Goal: Task Accomplishment & Management: Use online tool/utility

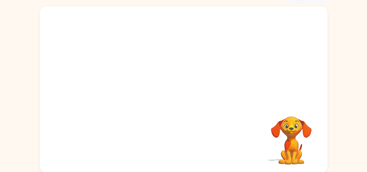
scroll to position [32, 0]
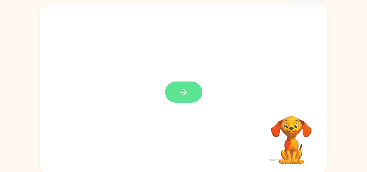
click at [170, 100] on button "button" at bounding box center [183, 91] width 37 height 21
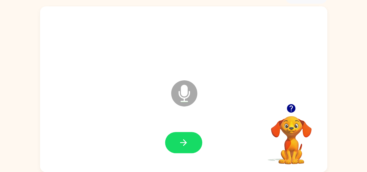
click at [170, 100] on icon "Microphone The Microphone is here when it is your turn to talk" at bounding box center [212, 100] width 87 height 43
click at [183, 138] on button "button" at bounding box center [183, 142] width 37 height 21
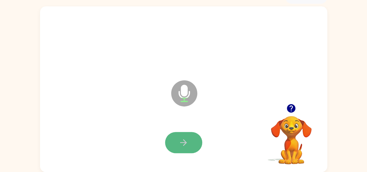
click at [193, 141] on button "button" at bounding box center [183, 142] width 37 height 21
click at [171, 144] on button "button" at bounding box center [183, 142] width 37 height 21
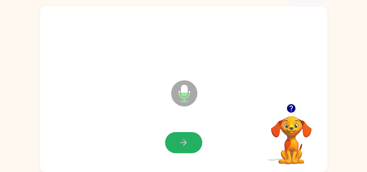
click at [173, 144] on button "button" at bounding box center [183, 142] width 37 height 21
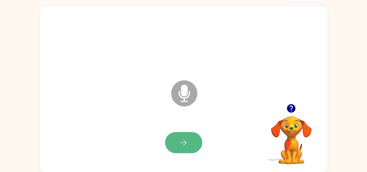
click at [170, 143] on button "button" at bounding box center [183, 142] width 37 height 21
drag, startPoint x: 179, startPoint y: 142, endPoint x: 172, endPoint y: 140, distance: 7.6
click at [172, 140] on button "button" at bounding box center [183, 142] width 37 height 21
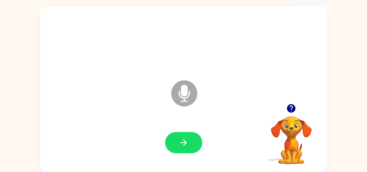
click at [172, 140] on button "button" at bounding box center [183, 142] width 37 height 21
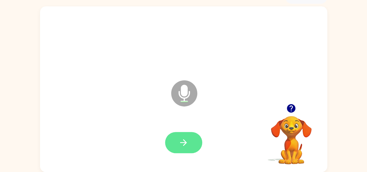
click at [169, 135] on button "button" at bounding box center [183, 142] width 37 height 21
click at [170, 134] on button "button" at bounding box center [183, 142] width 37 height 21
click at [170, 132] on div at bounding box center [183, 142] width 37 height 21
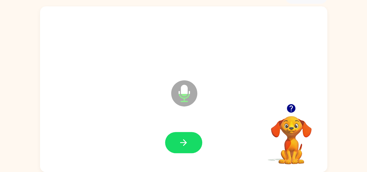
click at [170, 132] on div at bounding box center [183, 142] width 37 height 21
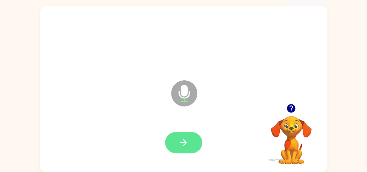
click at [172, 138] on button "button" at bounding box center [183, 142] width 37 height 21
click at [174, 138] on button "button" at bounding box center [183, 142] width 37 height 21
click at [172, 135] on button "button" at bounding box center [183, 142] width 37 height 21
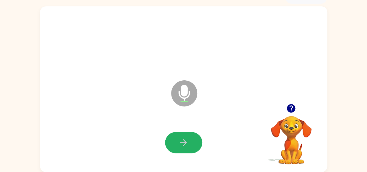
click at [173, 141] on button "button" at bounding box center [183, 142] width 37 height 21
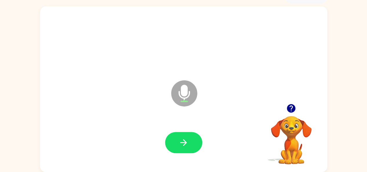
click at [173, 141] on button "button" at bounding box center [183, 142] width 37 height 21
click at [163, 148] on div at bounding box center [183, 143] width 275 height 48
drag, startPoint x: 172, startPoint y: 150, endPoint x: 172, endPoint y: 142, distance: 7.8
click at [172, 149] on button "button" at bounding box center [183, 142] width 37 height 21
click at [174, 140] on button "button" at bounding box center [183, 142] width 37 height 21
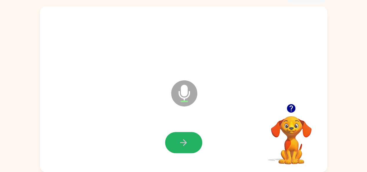
click at [174, 140] on button "button" at bounding box center [183, 142] width 37 height 21
drag, startPoint x: 174, startPoint y: 140, endPoint x: 176, endPoint y: 143, distance: 3.1
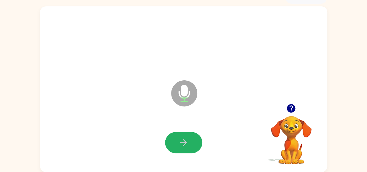
click at [176, 143] on button "button" at bounding box center [183, 142] width 37 height 21
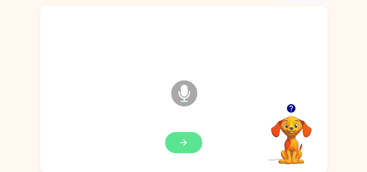
click at [172, 143] on button "button" at bounding box center [183, 142] width 37 height 21
click at [171, 142] on button "button" at bounding box center [183, 142] width 37 height 21
click at [178, 158] on div at bounding box center [183, 143] width 275 height 48
click at [177, 141] on button "button" at bounding box center [183, 142] width 37 height 21
click at [177, 140] on button "button" at bounding box center [183, 142] width 37 height 21
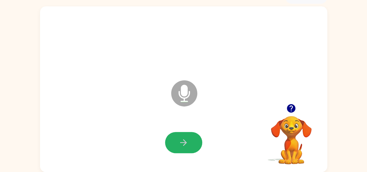
click at [177, 140] on button "button" at bounding box center [183, 142] width 37 height 21
click at [173, 139] on button "button" at bounding box center [183, 142] width 37 height 21
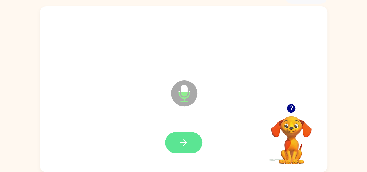
click at [173, 136] on button "button" at bounding box center [183, 142] width 37 height 21
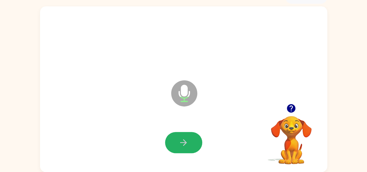
click at [173, 137] on button "button" at bounding box center [183, 142] width 37 height 21
click at [171, 137] on button "button" at bounding box center [183, 142] width 37 height 21
click at [176, 140] on button "button" at bounding box center [183, 142] width 37 height 21
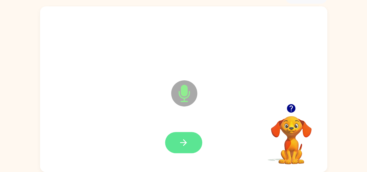
click at [176, 139] on button "button" at bounding box center [183, 142] width 37 height 21
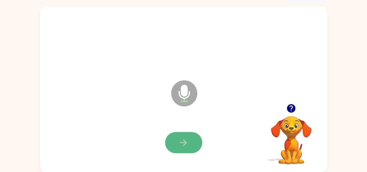
click at [171, 143] on button "button" at bounding box center [183, 142] width 37 height 21
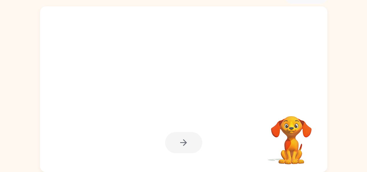
click at [171, 143] on div at bounding box center [183, 142] width 37 height 21
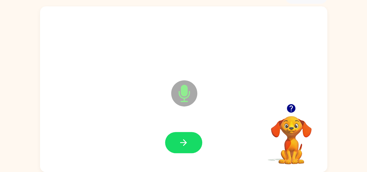
click at [171, 143] on button "button" at bounding box center [183, 142] width 37 height 21
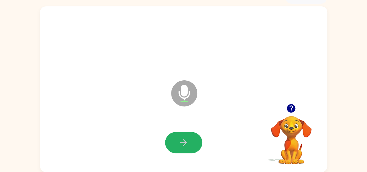
click at [171, 143] on button "button" at bounding box center [183, 142] width 37 height 21
click at [293, 105] on icon "button" at bounding box center [291, 108] width 10 height 10
click at [175, 138] on button "button" at bounding box center [183, 142] width 37 height 21
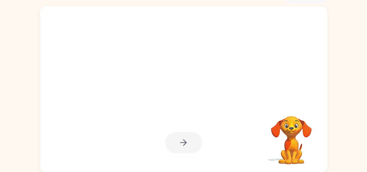
click at [176, 138] on div at bounding box center [183, 142] width 37 height 21
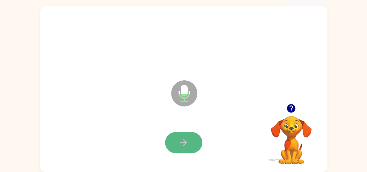
click at [165, 143] on button "button" at bounding box center [183, 142] width 37 height 21
click at [178, 140] on icon "button" at bounding box center [183, 142] width 10 height 10
click at [172, 138] on button "button" at bounding box center [183, 142] width 37 height 21
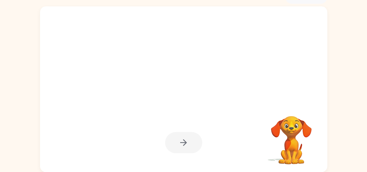
click at [289, 130] on video "Your browser must support playing .mp4 files to use Literably. Please try using…" at bounding box center [291, 136] width 58 height 58
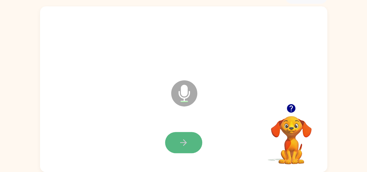
click at [175, 142] on button "button" at bounding box center [183, 142] width 37 height 21
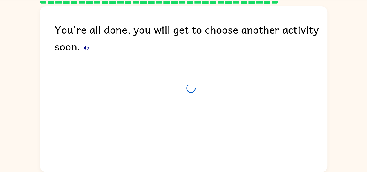
scroll to position [21, 0]
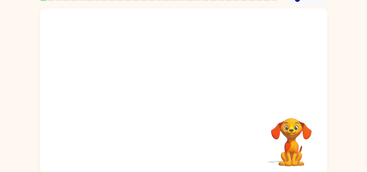
scroll to position [32, 0]
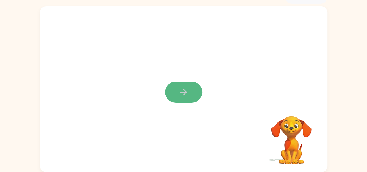
drag, startPoint x: 177, startPoint y: 90, endPoint x: 172, endPoint y: 84, distance: 7.0
click at [172, 84] on button "button" at bounding box center [183, 91] width 37 height 21
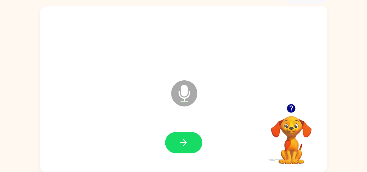
click at [172, 84] on icon "Microphone The Microphone is here when it is your turn to talk" at bounding box center [212, 100] width 87 height 43
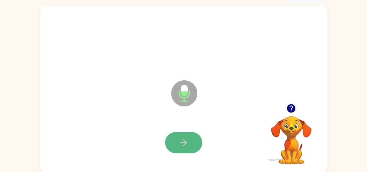
click at [176, 133] on button "button" at bounding box center [183, 142] width 37 height 21
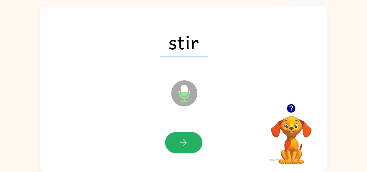
click at [171, 134] on button "button" at bounding box center [183, 142] width 37 height 21
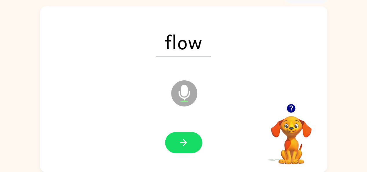
click at [168, 115] on div "flow Microphone The Microphone is here when it is your turn to talk" at bounding box center [183, 88] width 287 height 165
click at [169, 139] on button "button" at bounding box center [183, 142] width 37 height 21
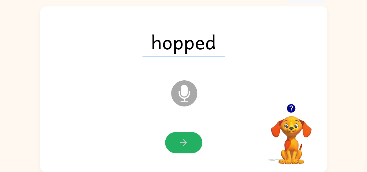
drag, startPoint x: 187, startPoint y: 143, endPoint x: 187, endPoint y: 140, distance: 3.2
click at [187, 142] on icon "button" at bounding box center [183, 142] width 10 height 10
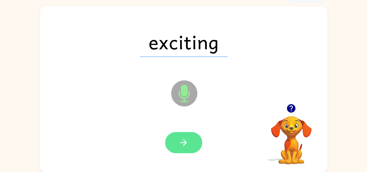
click at [185, 143] on icon "button" at bounding box center [183, 142] width 7 height 7
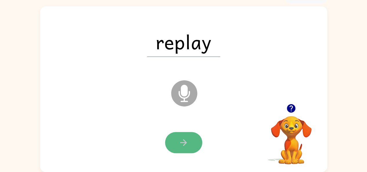
click at [178, 137] on icon "button" at bounding box center [183, 142] width 10 height 10
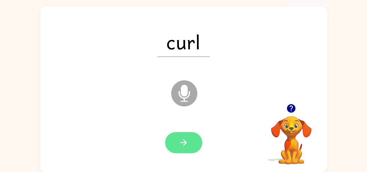
click at [176, 136] on button "button" at bounding box center [183, 142] width 37 height 21
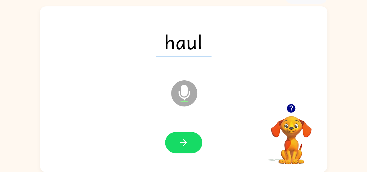
click at [176, 136] on button "button" at bounding box center [183, 142] width 37 height 21
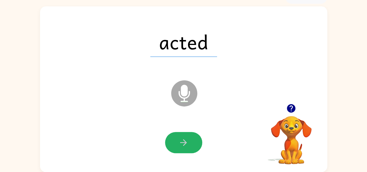
click at [176, 136] on button "button" at bounding box center [183, 142] width 37 height 21
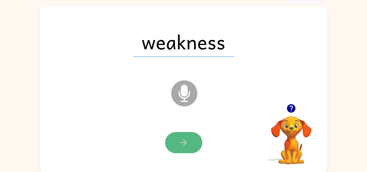
click at [170, 143] on button "button" at bounding box center [183, 142] width 37 height 21
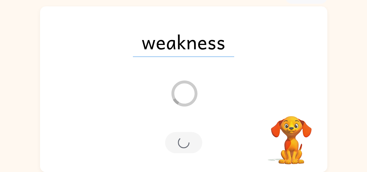
click at [172, 139] on div at bounding box center [183, 142] width 37 height 21
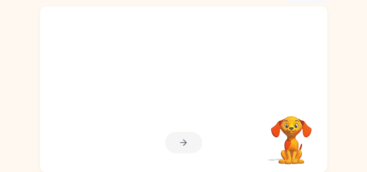
click at [172, 139] on div at bounding box center [183, 142] width 37 height 21
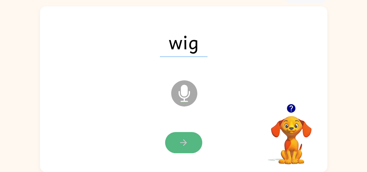
click at [170, 135] on button "button" at bounding box center [183, 142] width 37 height 21
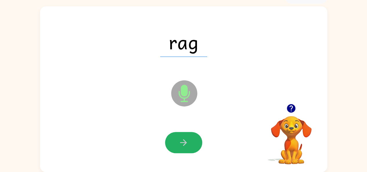
click at [169, 146] on button "button" at bounding box center [183, 142] width 37 height 21
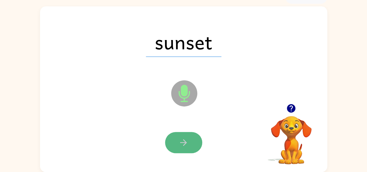
click at [174, 141] on button "button" at bounding box center [183, 142] width 37 height 21
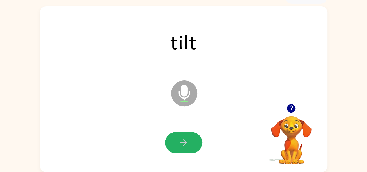
click at [174, 141] on button "button" at bounding box center [183, 142] width 37 height 21
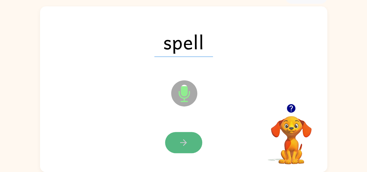
click at [174, 142] on button "button" at bounding box center [183, 142] width 37 height 21
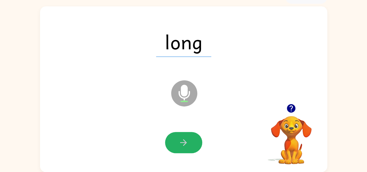
click at [176, 139] on button "button" at bounding box center [183, 142] width 37 height 21
click at [176, 138] on button "button" at bounding box center [183, 142] width 37 height 21
click at [176, 139] on button "button" at bounding box center [183, 142] width 37 height 21
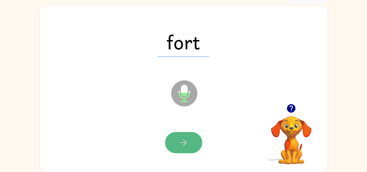
click at [176, 137] on button "button" at bounding box center [183, 142] width 37 height 21
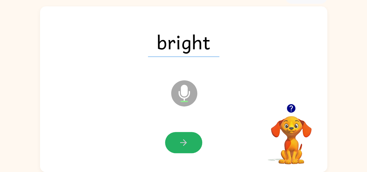
click at [176, 137] on button "button" at bounding box center [183, 142] width 37 height 21
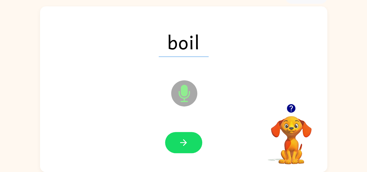
click at [175, 136] on button "button" at bounding box center [183, 142] width 37 height 21
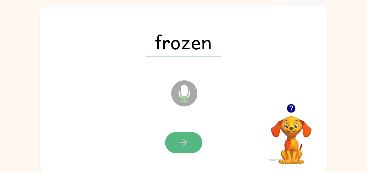
drag, startPoint x: 175, startPoint y: 136, endPoint x: 174, endPoint y: 132, distance: 3.9
click at [174, 132] on button "button" at bounding box center [183, 142] width 37 height 21
drag, startPoint x: 172, startPoint y: 136, endPoint x: 174, endPoint y: 132, distance: 4.0
click at [174, 132] on button "button" at bounding box center [183, 142] width 37 height 21
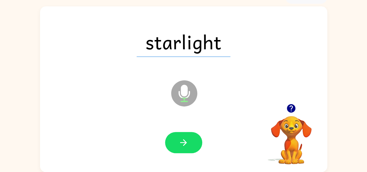
click at [174, 127] on div at bounding box center [183, 143] width 275 height 48
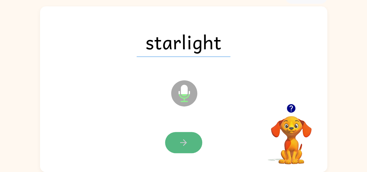
click at [173, 146] on button "button" at bounding box center [183, 142] width 37 height 21
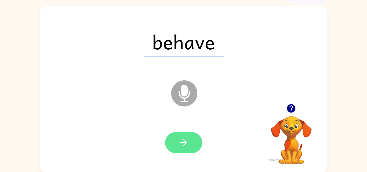
click at [171, 142] on button "button" at bounding box center [183, 142] width 37 height 21
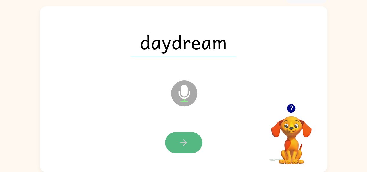
click at [168, 142] on button "button" at bounding box center [183, 142] width 37 height 21
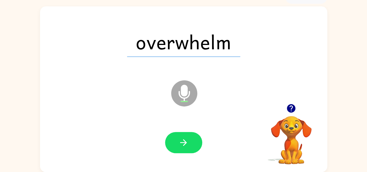
click at [168, 142] on button "button" at bounding box center [183, 142] width 37 height 21
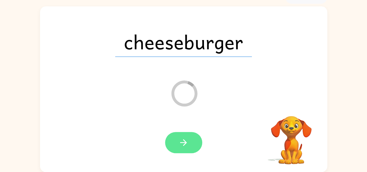
scroll to position [21, 0]
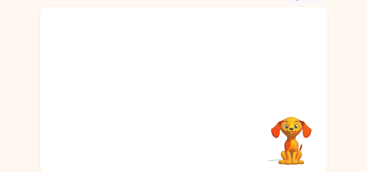
scroll to position [32, 0]
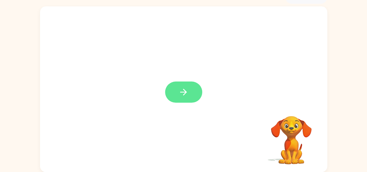
click at [184, 90] on icon "button" at bounding box center [183, 92] width 7 height 7
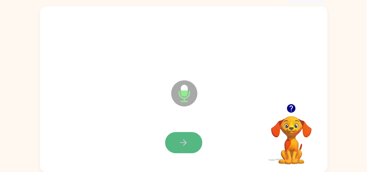
click at [192, 141] on button "button" at bounding box center [183, 142] width 37 height 21
click at [192, 139] on button "button" at bounding box center [183, 142] width 37 height 21
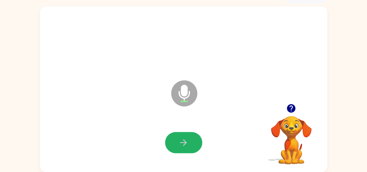
click at [192, 141] on button "button" at bounding box center [183, 142] width 37 height 21
click at [191, 148] on button "button" at bounding box center [183, 142] width 37 height 21
click at [188, 153] on div at bounding box center [183, 143] width 275 height 48
click at [189, 142] on button "button" at bounding box center [183, 142] width 37 height 21
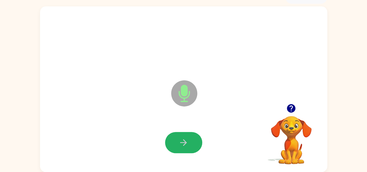
click at [190, 141] on button "button" at bounding box center [183, 142] width 37 height 21
click at [191, 141] on button "button" at bounding box center [183, 142] width 37 height 21
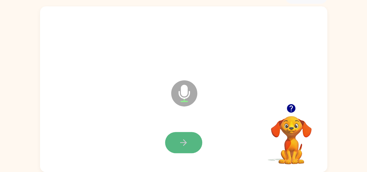
click at [189, 149] on button "button" at bounding box center [183, 142] width 37 height 21
click at [191, 142] on button "button" at bounding box center [183, 142] width 37 height 21
drag, startPoint x: 191, startPoint y: 142, endPoint x: 337, endPoint y: 151, distance: 146.9
click at [337, 151] on div "Microphone The Microphone is here when it is your turn to talk Your browser mus…" at bounding box center [183, 88] width 367 height 168
click at [188, 136] on button "button" at bounding box center [183, 142] width 37 height 21
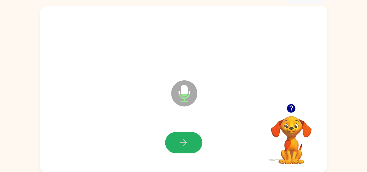
click at [188, 136] on button "button" at bounding box center [183, 142] width 37 height 21
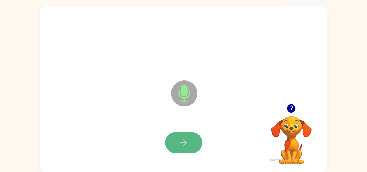
click at [188, 136] on button "button" at bounding box center [183, 142] width 37 height 21
click at [189, 138] on button "button" at bounding box center [183, 142] width 37 height 21
click at [192, 142] on button "button" at bounding box center [183, 142] width 37 height 21
click at [185, 141] on icon "button" at bounding box center [183, 142] width 10 height 10
click at [184, 143] on icon "button" at bounding box center [183, 142] width 10 height 10
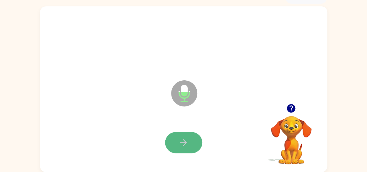
click at [185, 142] on icon "button" at bounding box center [183, 142] width 7 height 7
click at [184, 143] on icon "button" at bounding box center [183, 142] width 7 height 7
click at [185, 141] on icon "button" at bounding box center [183, 142] width 10 height 10
drag, startPoint x: 178, startPoint y: 142, endPoint x: 178, endPoint y: 149, distance: 6.4
click at [178, 149] on button "button" at bounding box center [183, 142] width 37 height 21
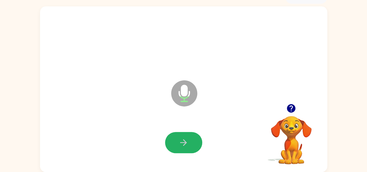
click at [189, 135] on button "button" at bounding box center [183, 142] width 37 height 21
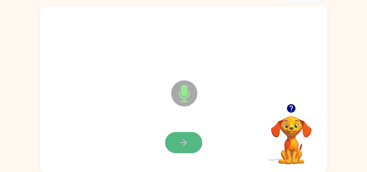
click at [188, 138] on button "button" at bounding box center [183, 142] width 37 height 21
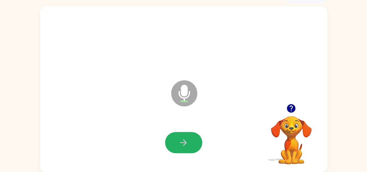
click at [190, 150] on button "button" at bounding box center [183, 142] width 37 height 21
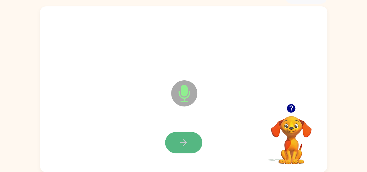
click at [190, 143] on button "button" at bounding box center [183, 142] width 37 height 21
click at [190, 140] on button "button" at bounding box center [183, 142] width 37 height 21
click at [189, 141] on button "button" at bounding box center [183, 142] width 37 height 21
click at [190, 143] on button "button" at bounding box center [183, 142] width 37 height 21
click at [189, 141] on button "button" at bounding box center [183, 142] width 37 height 21
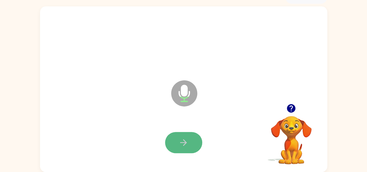
click at [188, 143] on button "button" at bounding box center [183, 142] width 37 height 21
click at [187, 141] on icon "button" at bounding box center [183, 142] width 10 height 10
click at [186, 142] on icon "button" at bounding box center [183, 142] width 10 height 10
click at [185, 142] on icon "button" at bounding box center [183, 142] width 7 height 7
click at [183, 144] on icon "button" at bounding box center [183, 142] width 10 height 10
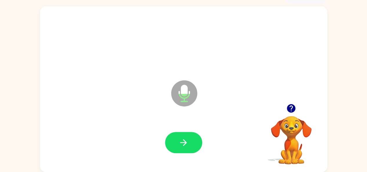
click at [181, 158] on div at bounding box center [183, 143] width 275 height 48
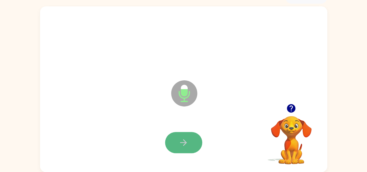
click at [183, 135] on button "button" at bounding box center [183, 142] width 37 height 21
click at [179, 140] on icon "button" at bounding box center [183, 142] width 10 height 10
click at [178, 142] on icon "button" at bounding box center [183, 142] width 10 height 10
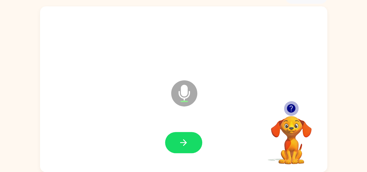
click at [290, 106] on icon "button" at bounding box center [291, 108] width 10 height 10
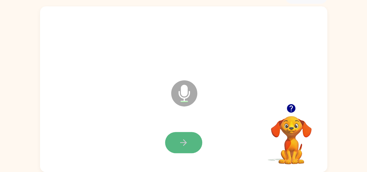
click at [189, 140] on button "button" at bounding box center [183, 142] width 37 height 21
click at [174, 135] on button "button" at bounding box center [183, 142] width 37 height 21
click at [174, 137] on button "button" at bounding box center [183, 142] width 37 height 21
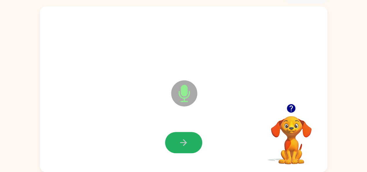
click at [173, 138] on button "button" at bounding box center [183, 142] width 37 height 21
click at [175, 138] on button "button" at bounding box center [183, 142] width 37 height 21
click at [176, 136] on button "button" at bounding box center [183, 142] width 37 height 21
click at [174, 135] on button "button" at bounding box center [183, 142] width 37 height 21
click at [175, 136] on button "button" at bounding box center [183, 142] width 37 height 21
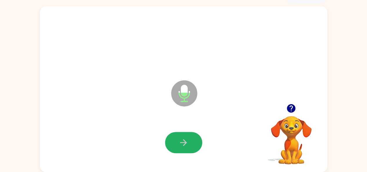
click at [173, 135] on button "button" at bounding box center [183, 142] width 37 height 21
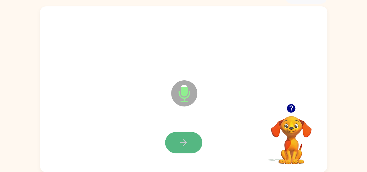
click at [174, 132] on button "button" at bounding box center [183, 142] width 37 height 21
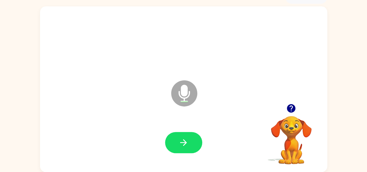
click at [289, 103] on button "button" at bounding box center [290, 108] width 15 height 15
click at [288, 106] on div "Microphone The Microphone is here when it is your turn to talk" at bounding box center [183, 88] width 287 height 165
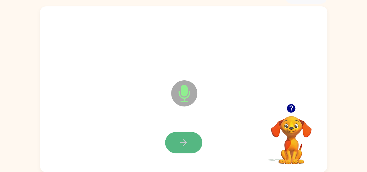
click at [174, 137] on button "button" at bounding box center [183, 142] width 37 height 21
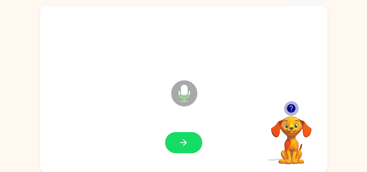
click at [289, 104] on icon "button" at bounding box center [291, 108] width 10 height 10
click at [177, 129] on div at bounding box center [183, 143] width 275 height 48
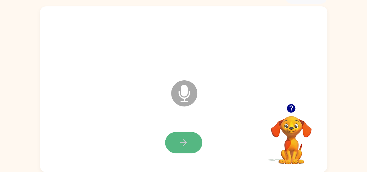
click at [180, 138] on icon "button" at bounding box center [183, 142] width 10 height 10
click at [178, 143] on icon "button" at bounding box center [183, 142] width 10 height 10
click at [179, 144] on icon "button" at bounding box center [183, 142] width 10 height 10
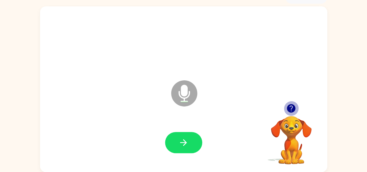
click at [287, 103] on icon "button" at bounding box center [291, 108] width 10 height 10
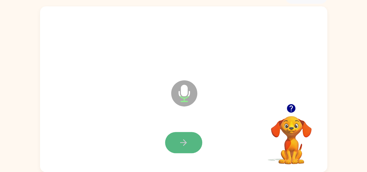
click at [172, 137] on button "button" at bounding box center [183, 142] width 37 height 21
click at [173, 135] on button "button" at bounding box center [183, 142] width 37 height 21
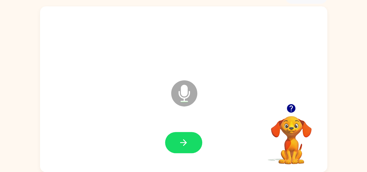
drag, startPoint x: 216, startPoint y: 76, endPoint x: 211, endPoint y: 135, distance: 59.8
click at [211, 135] on div "Microphone The Microphone is here when it is your turn to talk" at bounding box center [183, 88] width 287 height 165
click at [290, 105] on icon "button" at bounding box center [291, 108] width 8 height 8
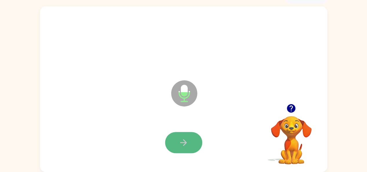
click at [188, 137] on button "button" at bounding box center [183, 142] width 37 height 21
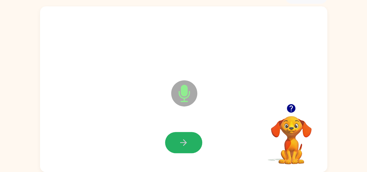
click at [188, 137] on button "button" at bounding box center [183, 142] width 37 height 21
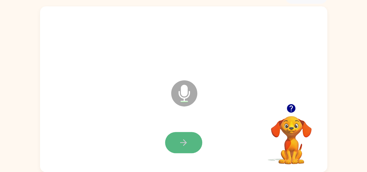
click at [190, 139] on button "button" at bounding box center [183, 142] width 37 height 21
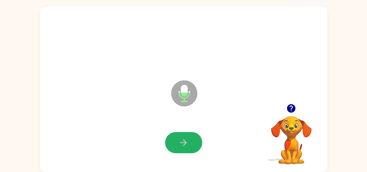
click at [190, 139] on button "button" at bounding box center [183, 142] width 37 height 21
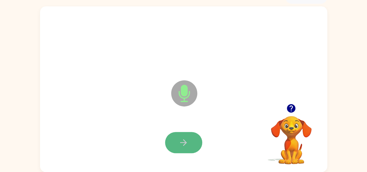
click at [189, 138] on button "button" at bounding box center [183, 142] width 37 height 21
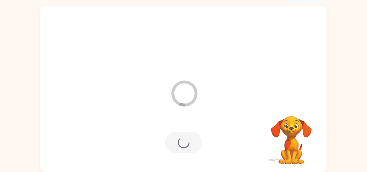
scroll to position [21, 0]
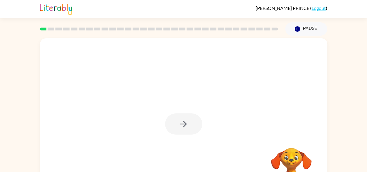
click at [301, 121] on div at bounding box center [183, 120] width 287 height 165
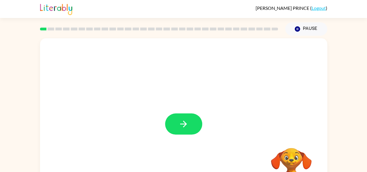
drag, startPoint x: 301, startPoint y: 121, endPoint x: 222, endPoint y: 114, distance: 79.4
click at [222, 114] on div at bounding box center [183, 120] width 287 height 165
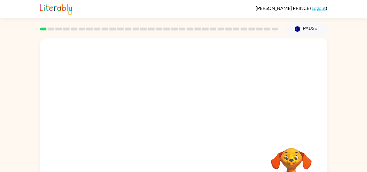
click at [176, 118] on div "Your browser must support playing .mp4 files to use Literably. Please try using…" at bounding box center [183, 120] width 287 height 165
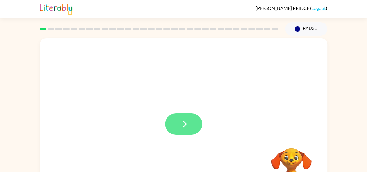
click at [195, 119] on button "button" at bounding box center [183, 123] width 37 height 21
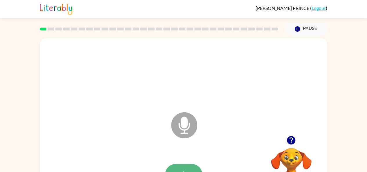
click at [188, 166] on button "button" at bounding box center [183, 174] width 37 height 21
click at [185, 164] on button "button" at bounding box center [183, 174] width 37 height 21
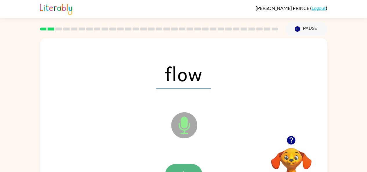
click at [185, 164] on button "button" at bounding box center [183, 174] width 37 height 21
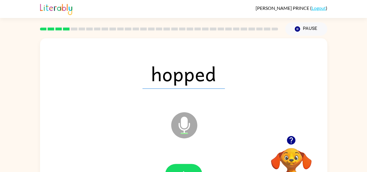
drag, startPoint x: 176, startPoint y: 166, endPoint x: 158, endPoint y: 144, distance: 27.8
click at [158, 144] on div "hopped Microphone The Microphone is here when it is your turn to talk" at bounding box center [183, 120] width 287 height 165
click at [185, 165] on button "button" at bounding box center [183, 174] width 37 height 21
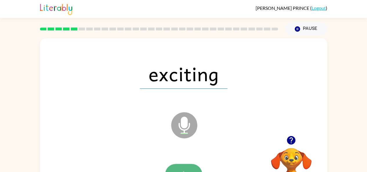
click at [180, 165] on button "button" at bounding box center [183, 174] width 37 height 21
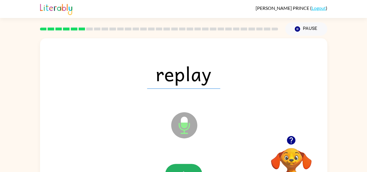
click at [180, 165] on button "button" at bounding box center [183, 174] width 37 height 21
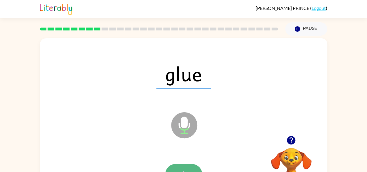
click at [181, 168] on button "button" at bounding box center [183, 174] width 37 height 21
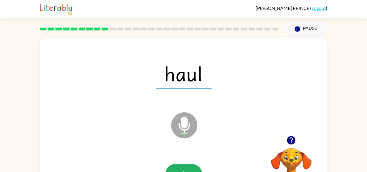
click at [181, 168] on button "button" at bounding box center [183, 174] width 37 height 21
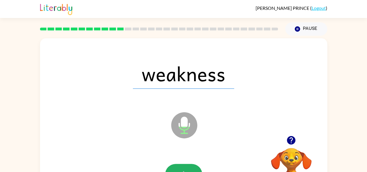
click at [181, 168] on button "button" at bounding box center [183, 174] width 37 height 21
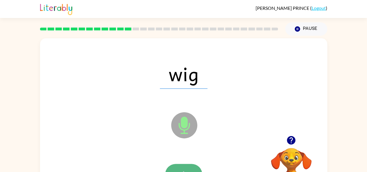
click at [178, 168] on button "button" at bounding box center [183, 174] width 37 height 21
click at [181, 165] on button "button" at bounding box center [183, 174] width 37 height 21
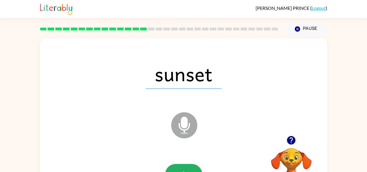
click at [181, 165] on button "button" at bounding box center [183, 174] width 37 height 21
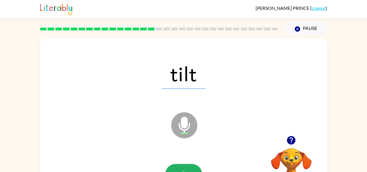
click at [181, 165] on button "button" at bounding box center [183, 174] width 37 height 21
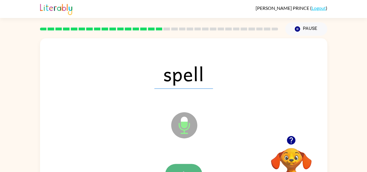
click at [179, 164] on button "button" at bounding box center [183, 174] width 37 height 21
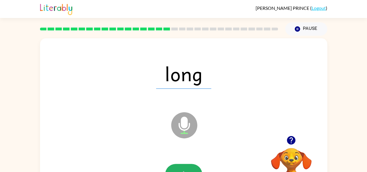
click at [179, 164] on button "button" at bounding box center [183, 174] width 37 height 21
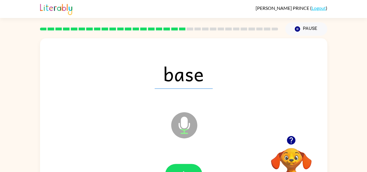
drag, startPoint x: 179, startPoint y: 164, endPoint x: 151, endPoint y: 147, distance: 32.2
click at [151, 147] on div "base Microphone The Microphone is here when it is your turn to talk" at bounding box center [183, 120] width 287 height 165
click at [177, 167] on button "button" at bounding box center [183, 174] width 37 height 21
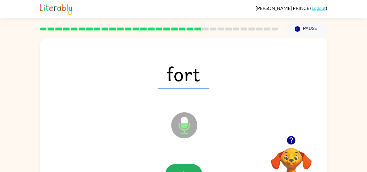
click at [177, 167] on button "button" at bounding box center [183, 174] width 37 height 21
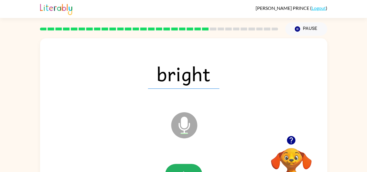
click at [177, 167] on button "button" at bounding box center [183, 174] width 37 height 21
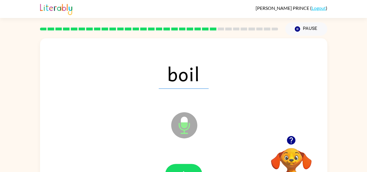
click at [182, 163] on div at bounding box center [183, 175] width 275 height 48
drag, startPoint x: 183, startPoint y: 165, endPoint x: 155, endPoint y: 153, distance: 29.6
click at [155, 153] on div at bounding box center [183, 175] width 275 height 48
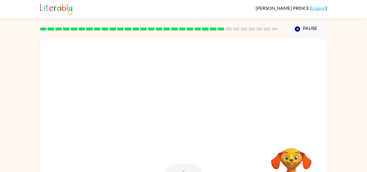
click at [181, 164] on div at bounding box center [183, 174] width 37 height 21
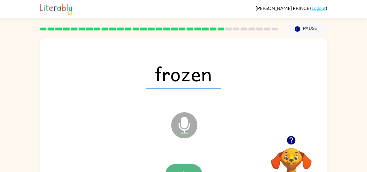
click at [185, 164] on button "button" at bounding box center [183, 174] width 37 height 21
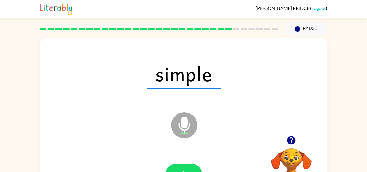
click at [181, 162] on div at bounding box center [183, 175] width 275 height 48
drag, startPoint x: 182, startPoint y: 164, endPoint x: 160, endPoint y: 150, distance: 25.7
click at [160, 151] on div at bounding box center [183, 175] width 275 height 48
click at [189, 165] on button "button" at bounding box center [183, 174] width 37 height 21
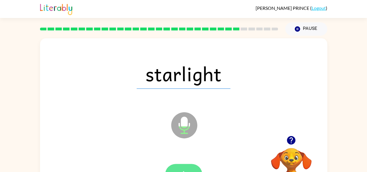
scroll to position [32, 0]
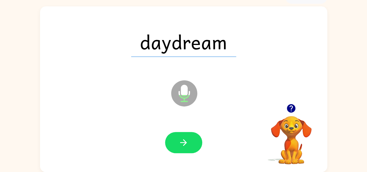
drag, startPoint x: 185, startPoint y: 142, endPoint x: 138, endPoint y: 94, distance: 66.8
click at [138, 94] on div "daydream Microphone The Microphone is here when it is your turn to talk" at bounding box center [183, 88] width 287 height 165
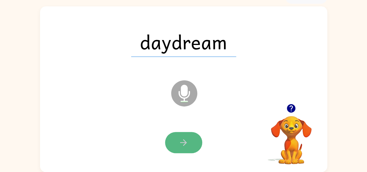
click at [188, 138] on icon "button" at bounding box center [183, 142] width 10 height 10
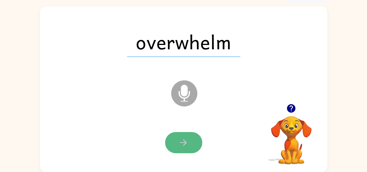
click at [185, 141] on icon "button" at bounding box center [183, 142] width 7 height 7
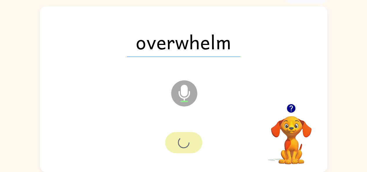
click at [185, 141] on div at bounding box center [183, 142] width 37 height 21
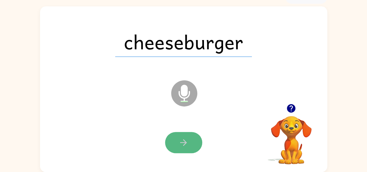
click at [185, 141] on icon "button" at bounding box center [183, 142] width 7 height 7
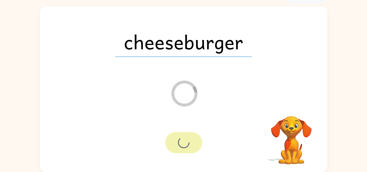
scroll to position [21, 0]
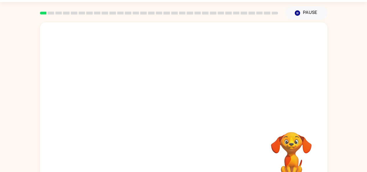
scroll to position [32, 0]
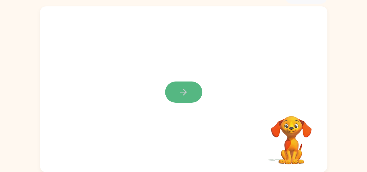
click at [180, 91] on icon "button" at bounding box center [183, 92] width 10 height 10
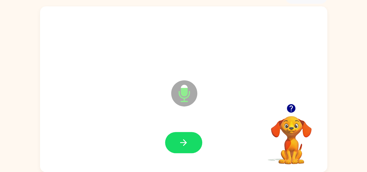
click at [180, 89] on icon at bounding box center [184, 93] width 26 height 26
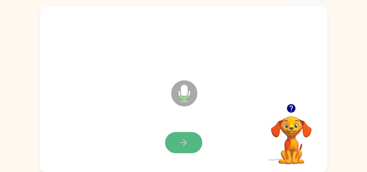
click at [186, 141] on icon "button" at bounding box center [183, 142] width 10 height 10
click at [199, 160] on div at bounding box center [183, 143] width 275 height 48
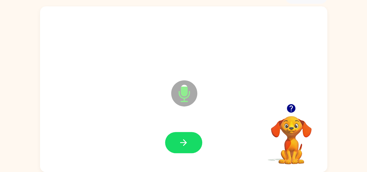
click at [176, 96] on icon at bounding box center [184, 93] width 26 height 26
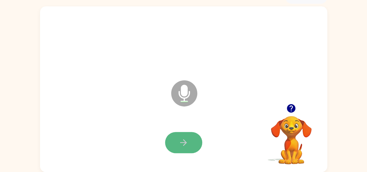
click at [182, 135] on button "button" at bounding box center [183, 142] width 37 height 21
click at [179, 143] on icon "button" at bounding box center [183, 142] width 10 height 10
click at [172, 141] on button "button" at bounding box center [183, 142] width 37 height 21
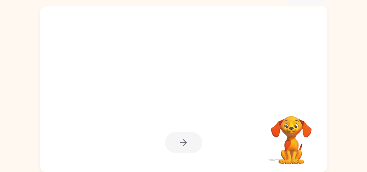
click at [307, 117] on video "Your browser must support playing .mp4 files to use Literably. Please try using…" at bounding box center [291, 136] width 58 height 58
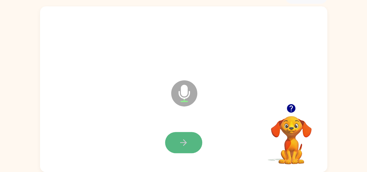
click at [178, 142] on icon "button" at bounding box center [183, 142] width 10 height 10
click at [182, 149] on button "button" at bounding box center [183, 142] width 37 height 21
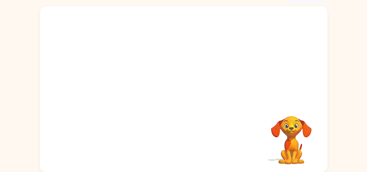
drag, startPoint x: 183, startPoint y: 147, endPoint x: 290, endPoint y: 130, distance: 108.6
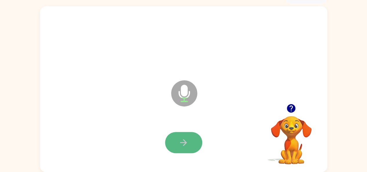
click at [180, 137] on icon "button" at bounding box center [183, 142] width 10 height 10
click at [177, 142] on button "button" at bounding box center [183, 142] width 37 height 21
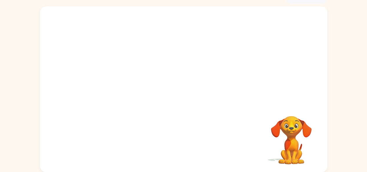
click at [178, 141] on div at bounding box center [183, 143] width 275 height 48
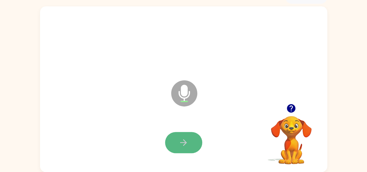
click at [175, 139] on button "button" at bounding box center [183, 142] width 37 height 21
click at [195, 138] on button "button" at bounding box center [183, 142] width 37 height 21
drag, startPoint x: 194, startPoint y: 139, endPoint x: 157, endPoint y: 139, distance: 37.1
click at [157, 139] on div at bounding box center [183, 143] width 275 height 48
click at [178, 140] on icon "button" at bounding box center [183, 142] width 10 height 10
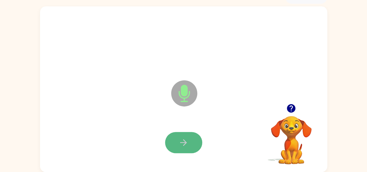
click at [176, 143] on button "button" at bounding box center [183, 142] width 37 height 21
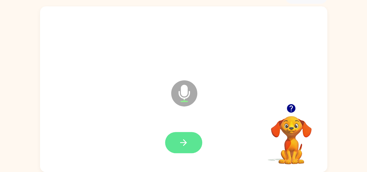
click at [185, 134] on button "button" at bounding box center [183, 142] width 37 height 21
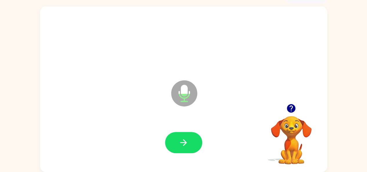
click at [184, 87] on icon "Microphone The Microphone is here when it is your turn to talk" at bounding box center [212, 100] width 87 height 43
click at [187, 93] on icon "Microphone The Microphone is here when it is your turn to talk" at bounding box center [212, 100] width 87 height 43
drag, startPoint x: 288, startPoint y: 113, endPoint x: 290, endPoint y: 108, distance: 5.5
click at [288, 112] on icon "button" at bounding box center [291, 108] width 10 height 10
drag, startPoint x: 184, startPoint y: 146, endPoint x: 194, endPoint y: 161, distance: 17.6
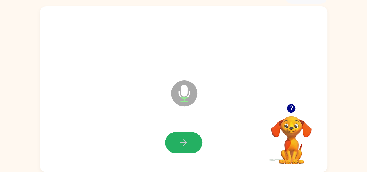
click at [187, 152] on button "button" at bounding box center [183, 142] width 37 height 21
click at [178, 137] on button "button" at bounding box center [183, 142] width 37 height 21
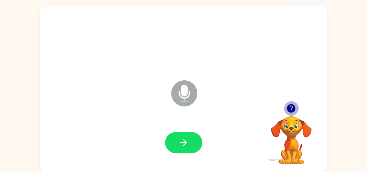
click at [290, 106] on icon "button" at bounding box center [291, 108] width 10 height 10
click at [309, 156] on video "Your browser must support playing .mp4 files to use Literably. Please try using…" at bounding box center [291, 136] width 58 height 58
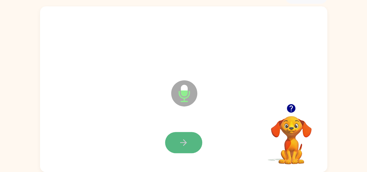
click at [179, 137] on icon "button" at bounding box center [183, 142] width 10 height 10
click at [181, 146] on icon "button" at bounding box center [183, 142] width 10 height 10
